Goal: Task Accomplishment & Management: Use online tool/utility

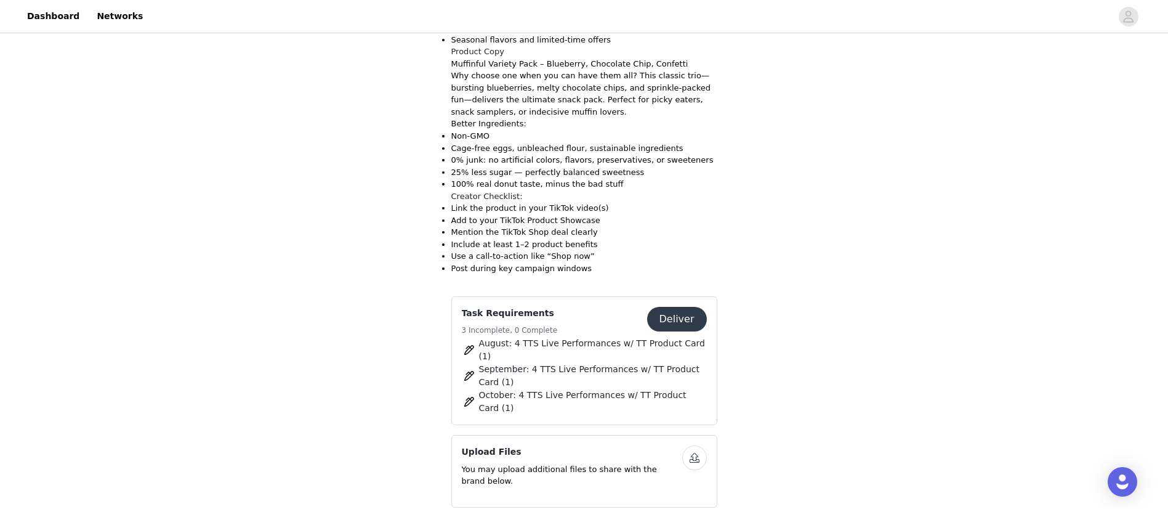
scroll to position [899, 0]
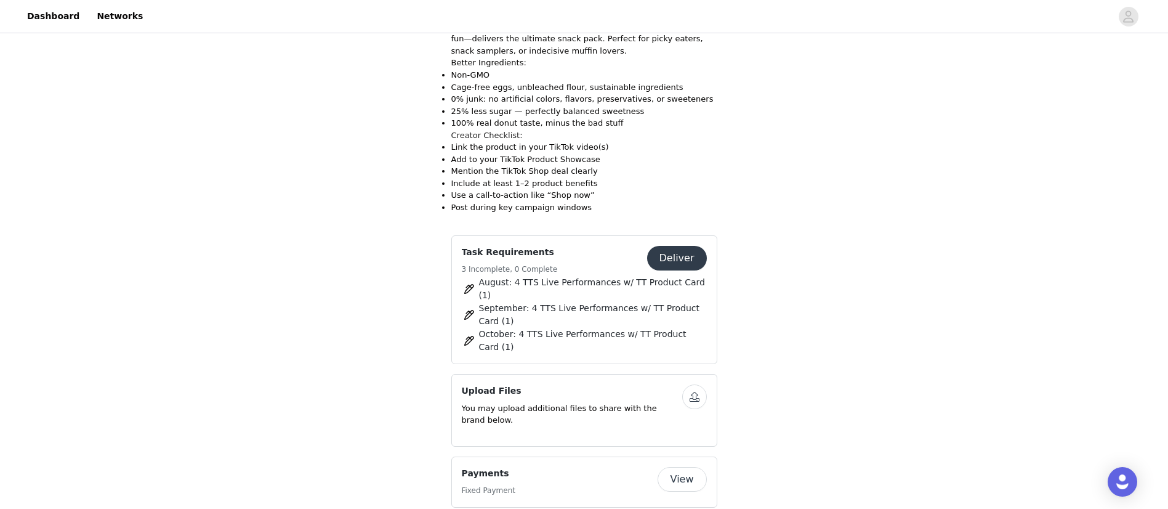
click at [677, 467] on button "View" at bounding box center [682, 479] width 49 height 25
